Goal: Information Seeking & Learning: Learn about a topic

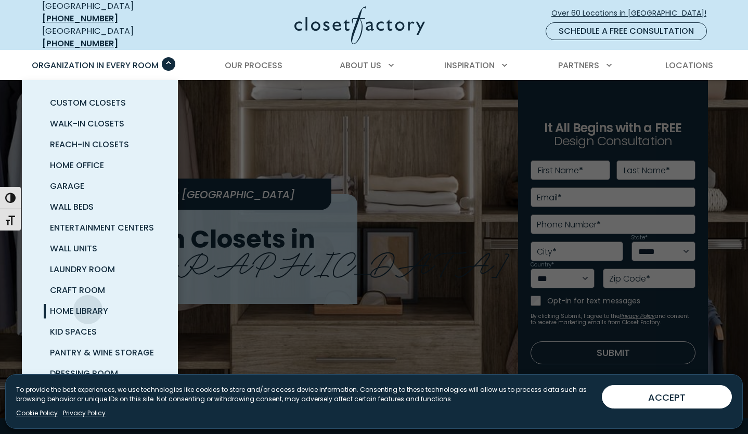
click at [88, 305] on span "Home Library" at bounding box center [79, 311] width 58 height 12
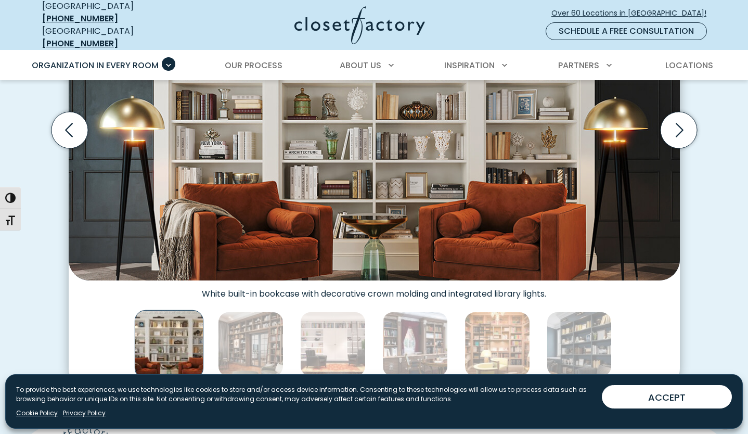
scroll to position [347, 0]
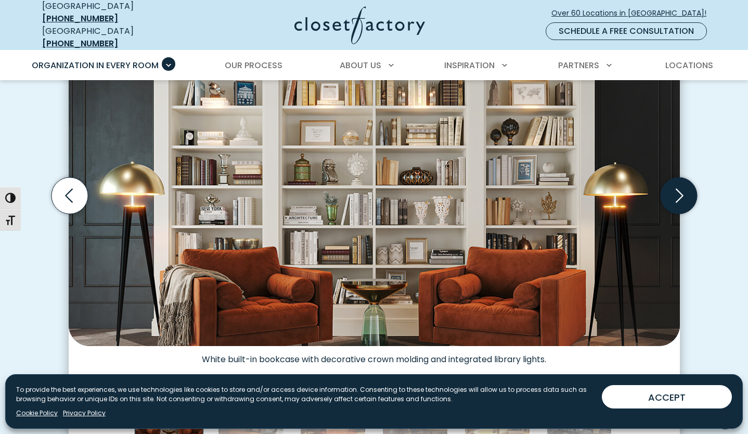
click at [685, 196] on icon "Next slide" at bounding box center [678, 195] width 36 height 36
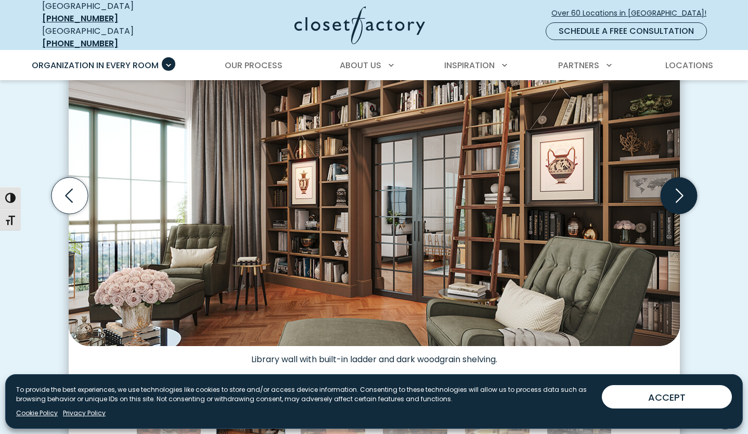
click at [683, 195] on icon "Next slide" at bounding box center [678, 195] width 36 height 36
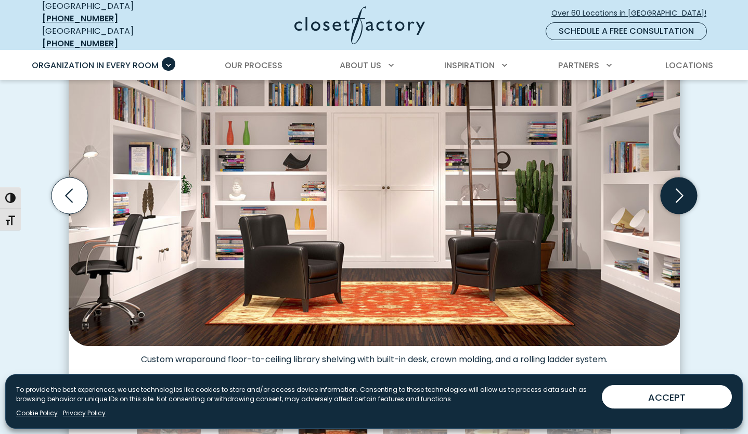
click at [683, 195] on icon "Next slide" at bounding box center [678, 195] width 36 height 36
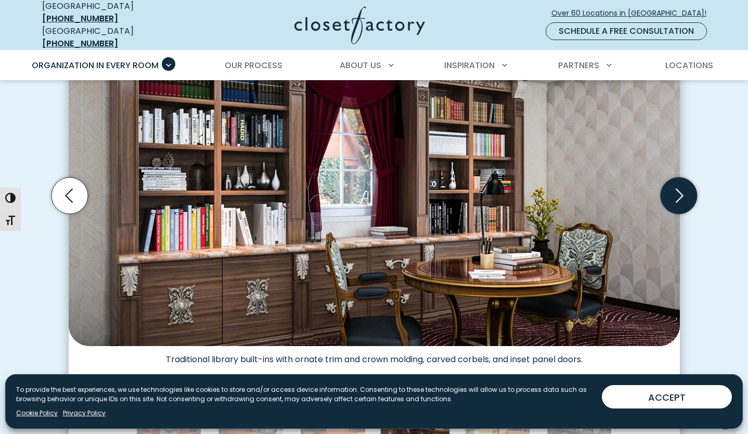
click at [683, 195] on icon "Next slide" at bounding box center [678, 195] width 36 height 36
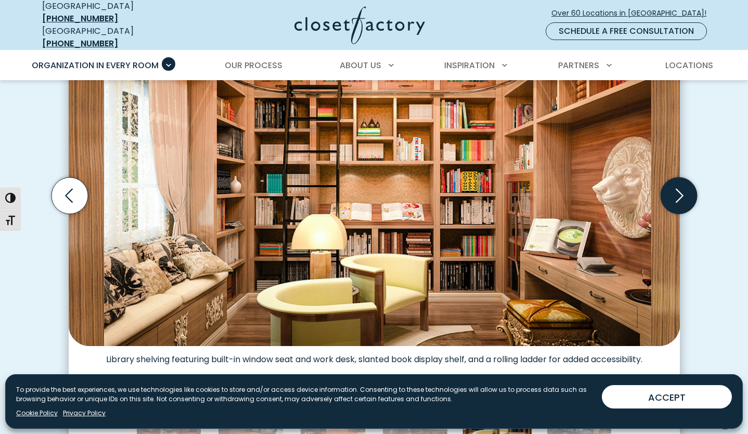
click at [681, 195] on icon "Next slide" at bounding box center [678, 195] width 36 height 36
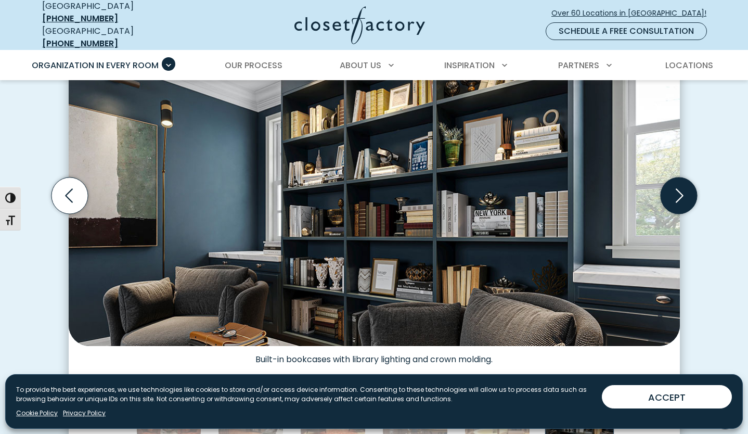
click at [681, 195] on icon "Next slide" at bounding box center [678, 195] width 36 height 36
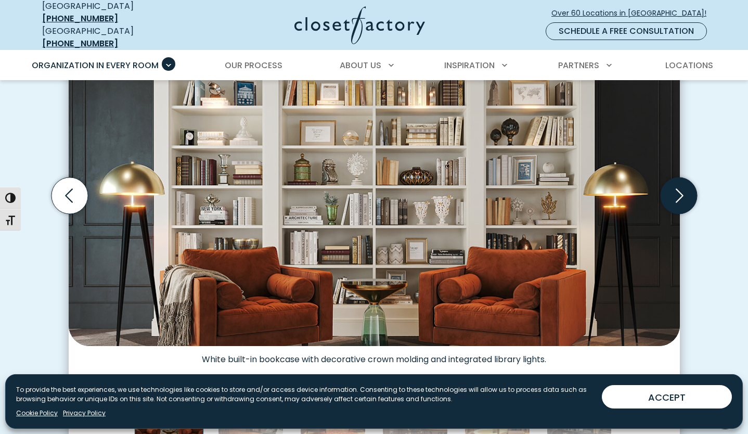
click at [674, 192] on icon "Next slide" at bounding box center [678, 195] width 36 height 36
